Goal: Ask a question

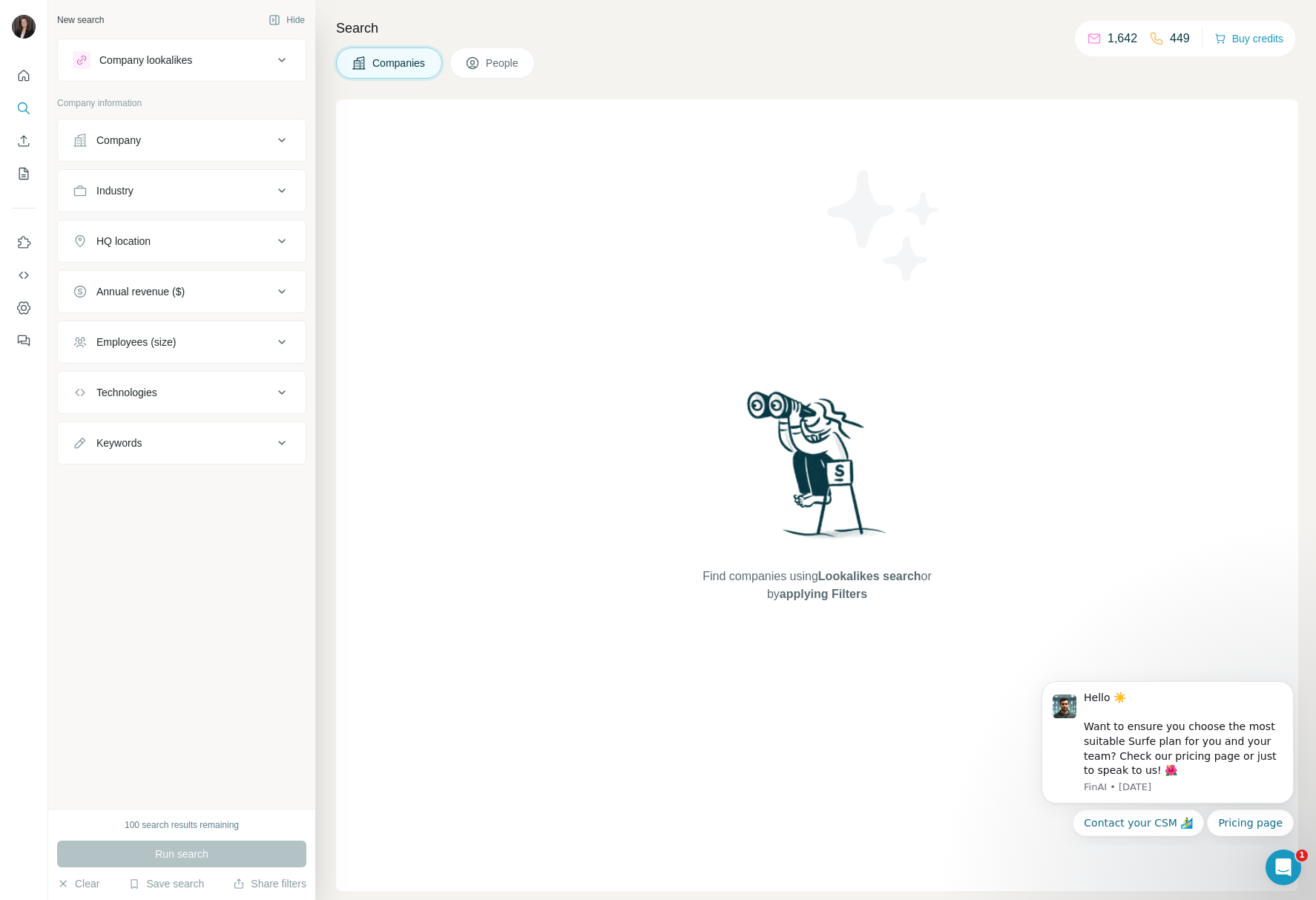
click at [885, 306] on div "Find companies using Lookalikes search or by applying Filters" at bounding box center [817, 495] width 267 height 792
click at [1184, 770] on div "Hello ☀️ Want to ensure you choose the most suitable Surfe plan for you and you…" at bounding box center [1184, 734] width 199 height 88
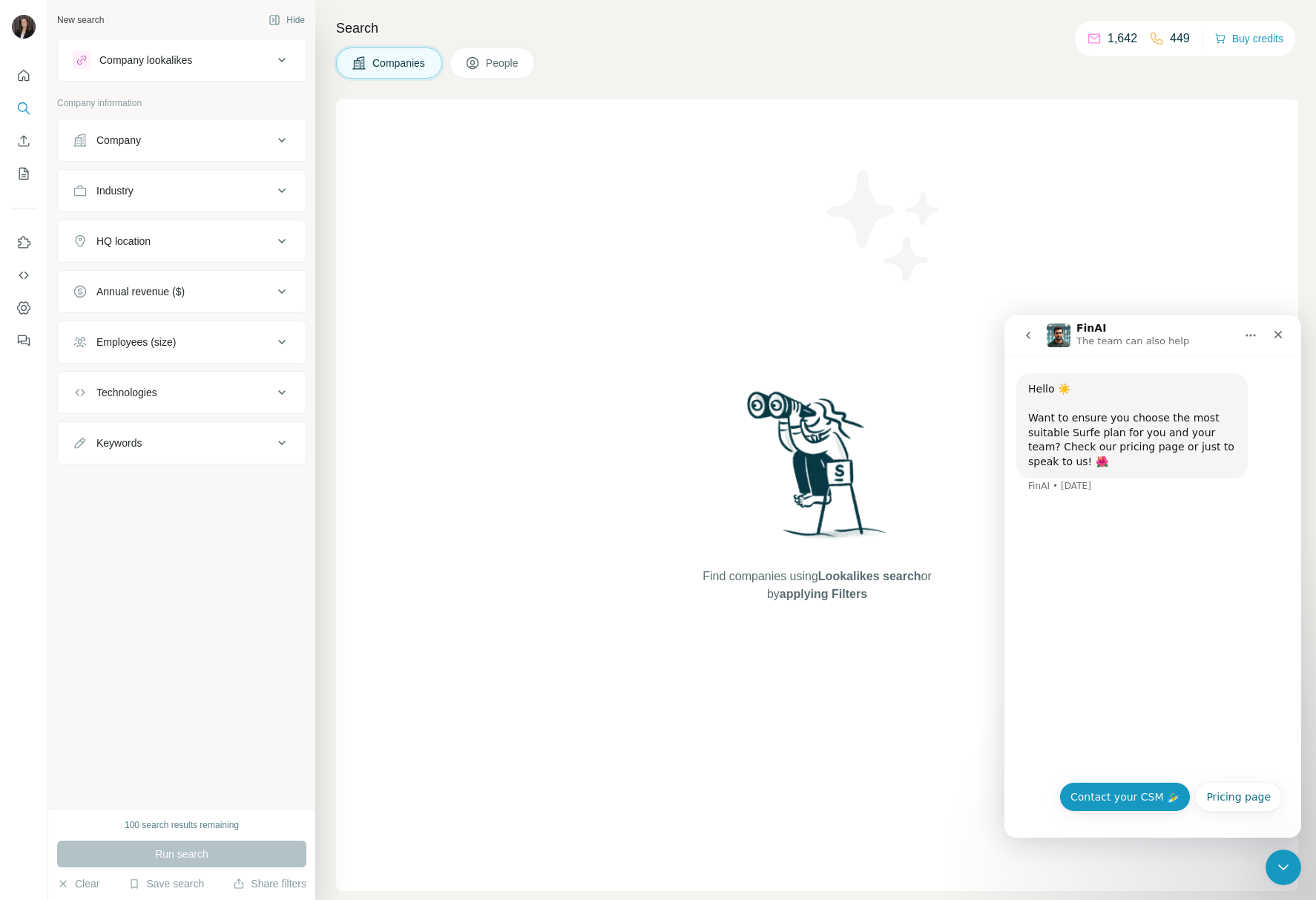
click at [1131, 805] on button "Contact your CSM 🏄‍♂️" at bounding box center [1125, 797] width 131 height 30
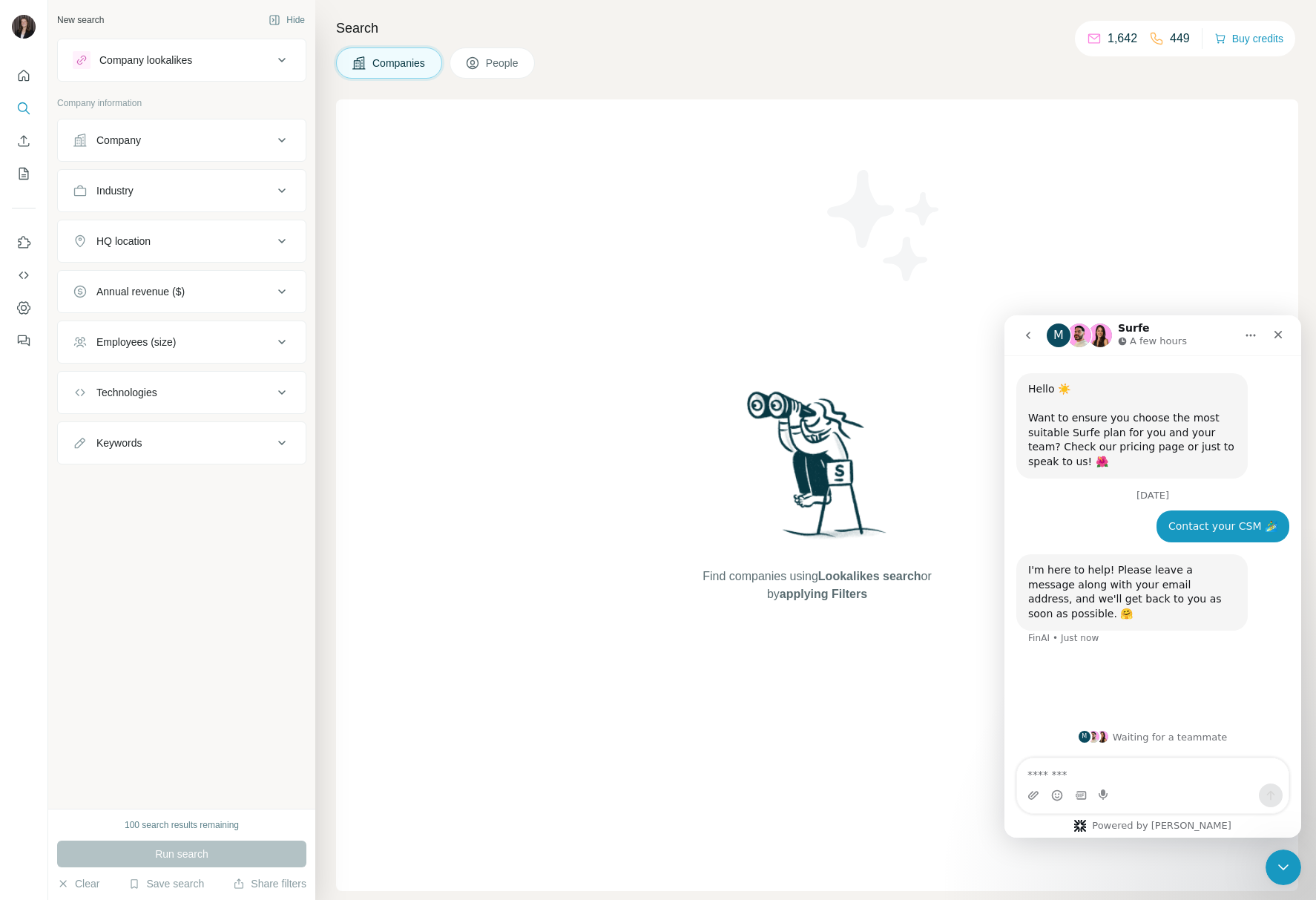
click at [1129, 756] on div "M Waiting for a teammate" at bounding box center [1152, 737] width 297 height 41
click at [1138, 764] on textarea "Message…" at bounding box center [1152, 772] width 271 height 26
click at [1141, 768] on textarea "Message…" at bounding box center [1152, 772] width 271 height 26
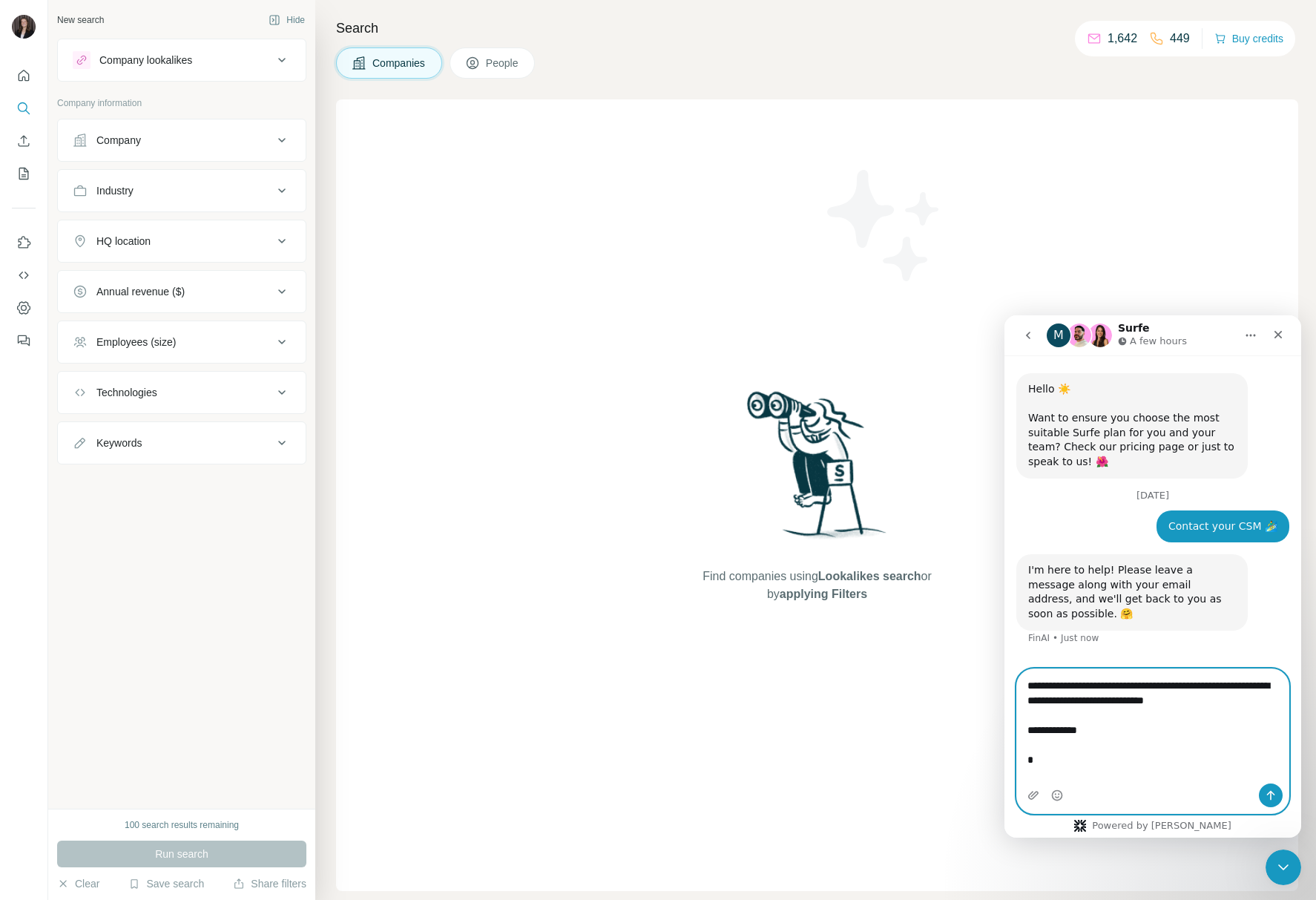
scroll to position [5, 0]
type textarea "**********"
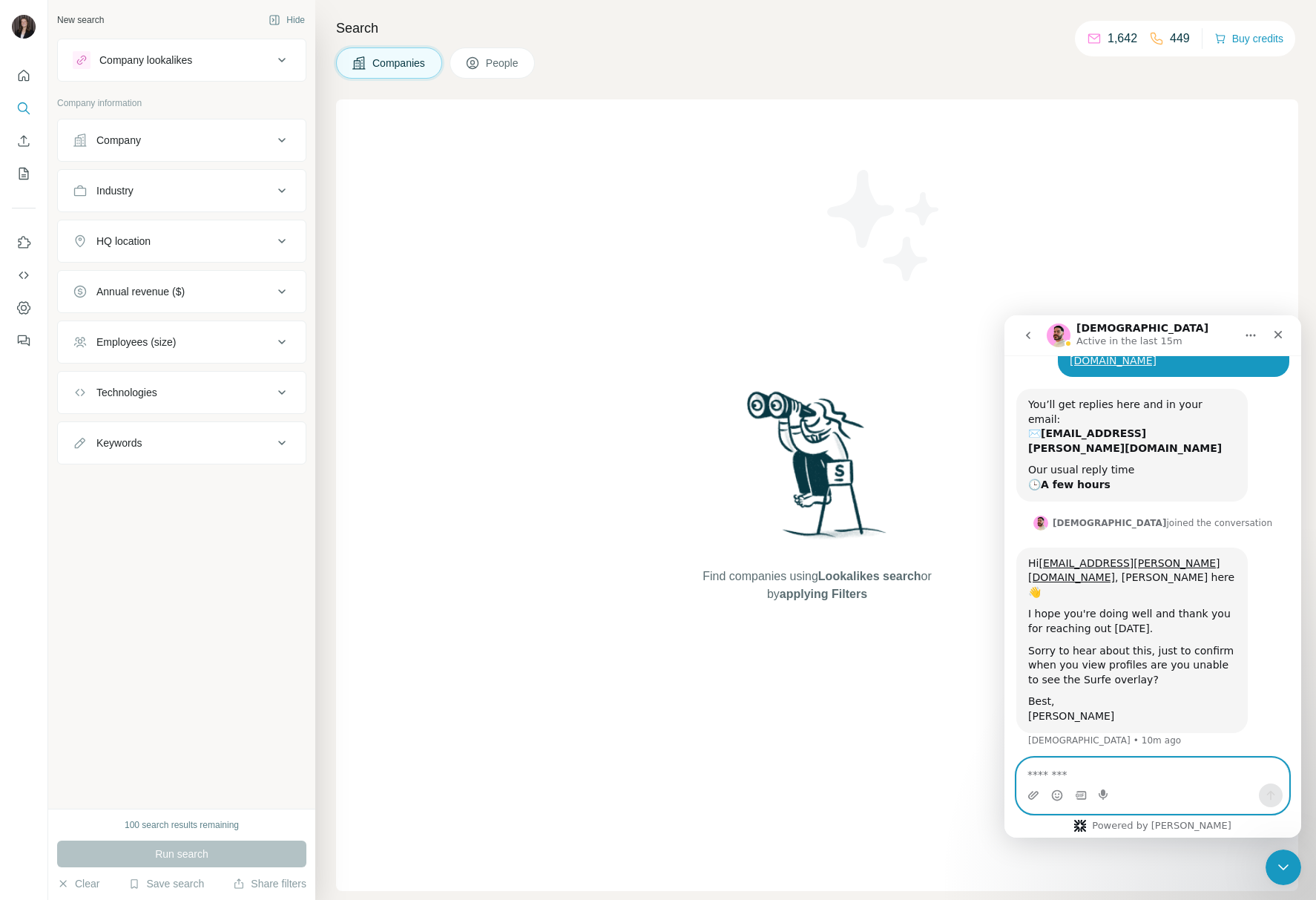
scroll to position [391, 0]
